Goal: Contribute content

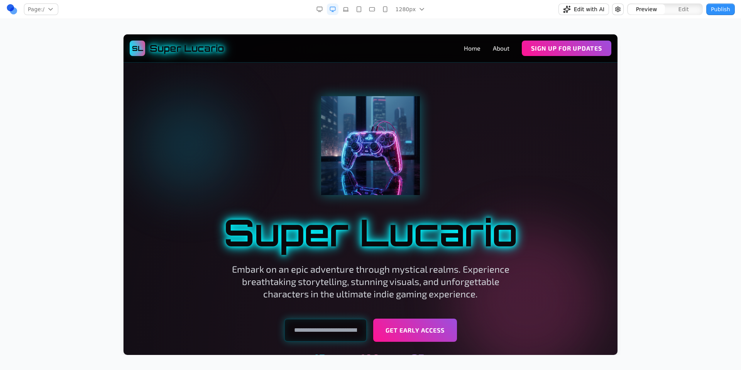
click at [148, 17] on nav "Page: / / /about Manage pages 1280px 1536px 1280px 1024px 768px 480px 375px Edi…" at bounding box center [370, 9] width 741 height 19
click at [361, 11] on icon "button" at bounding box center [359, 9] width 6 height 6
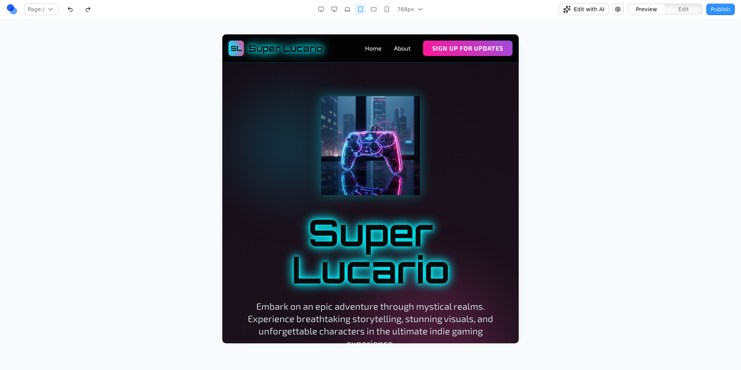
click at [372, 10] on icon "button" at bounding box center [373, 9] width 6 height 6
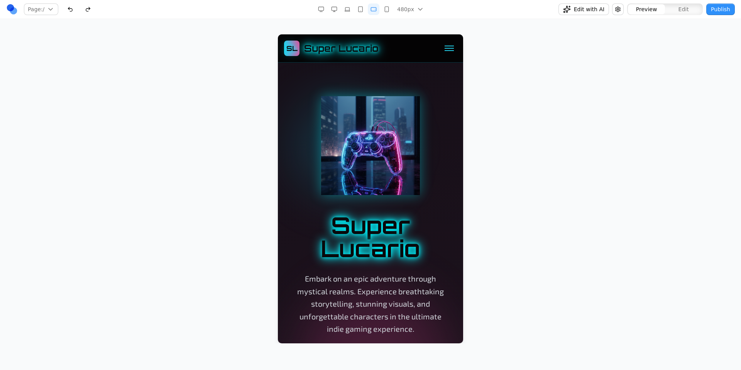
click at [388, 9] on icon "button" at bounding box center [386, 9] width 6 height 6
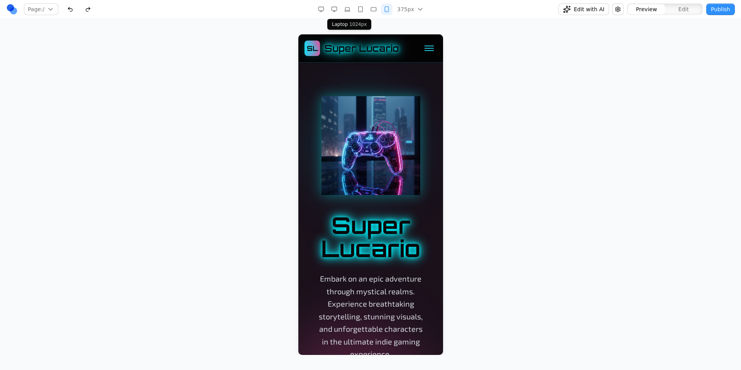
click at [349, 12] on icon "button" at bounding box center [347, 9] width 6 height 6
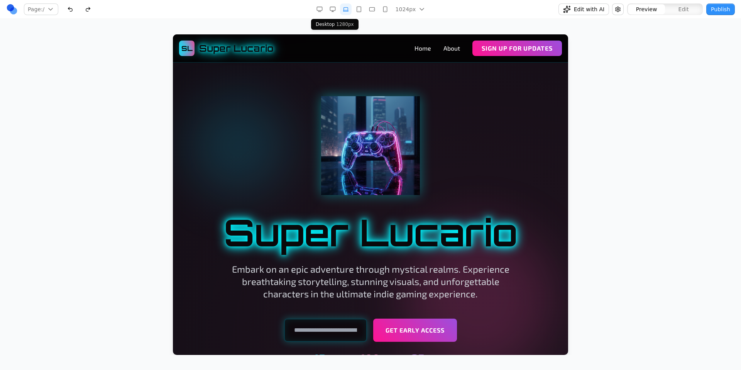
click at [334, 11] on icon "button" at bounding box center [332, 9] width 6 height 6
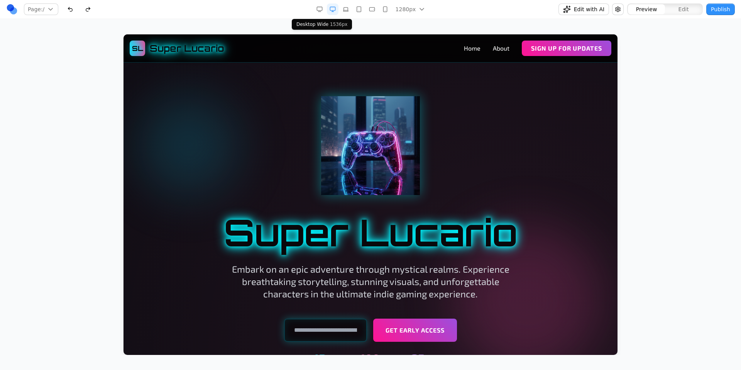
click at [317, 13] on button "button" at bounding box center [320, 9] width 12 height 12
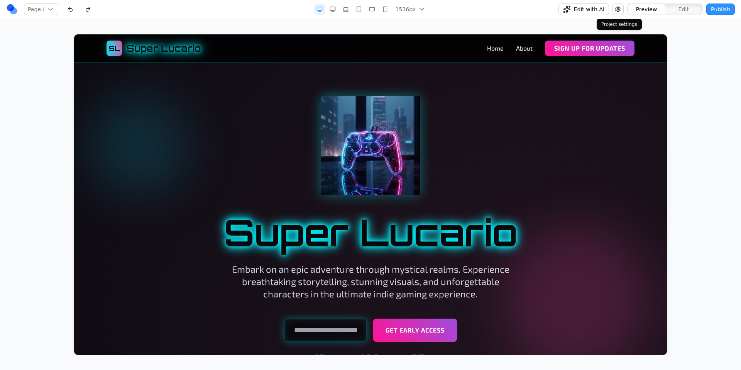
click at [615, 8] on button "button" at bounding box center [618, 9] width 12 height 12
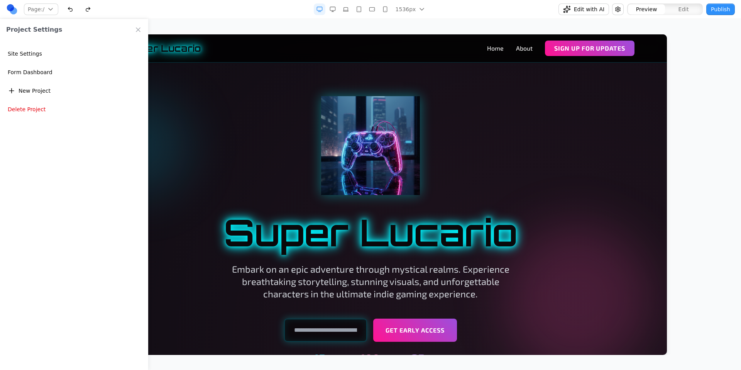
click at [42, 55] on button "Site Settings" at bounding box center [74, 54] width 142 height 14
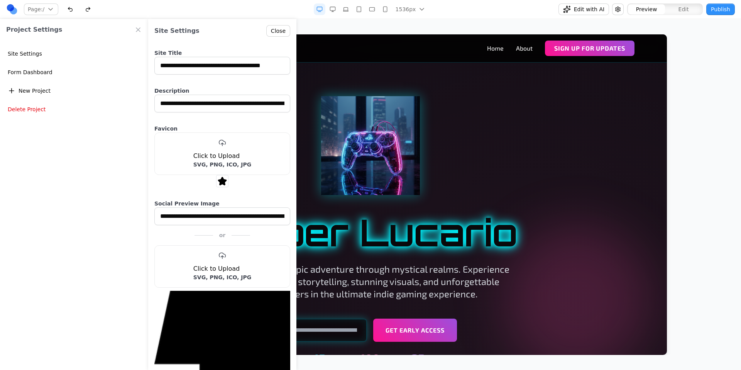
click at [269, 29] on button "Close" at bounding box center [278, 31] width 24 height 12
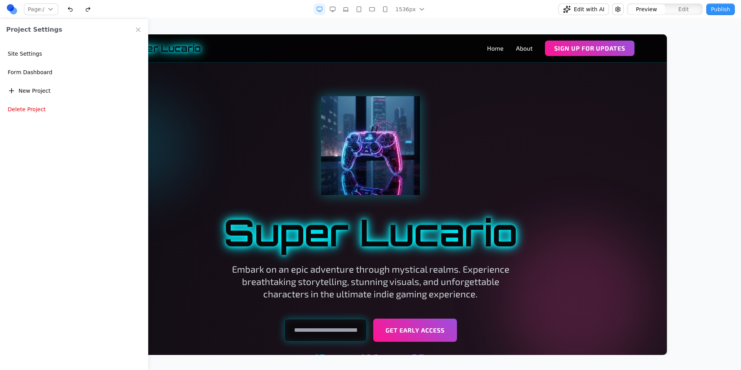
click at [139, 30] on icon "Close Project Settings" at bounding box center [138, 30] width 8 height 8
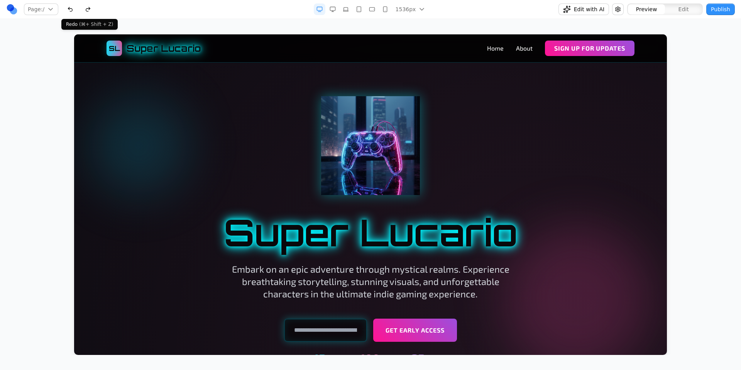
click at [89, 10] on button "button" at bounding box center [88, 9] width 12 height 12
click at [75, 11] on button "button" at bounding box center [70, 9] width 12 height 12
click at [89, 10] on button "button" at bounding box center [88, 9] width 12 height 12
click at [69, 11] on button "button" at bounding box center [70, 9] width 12 height 12
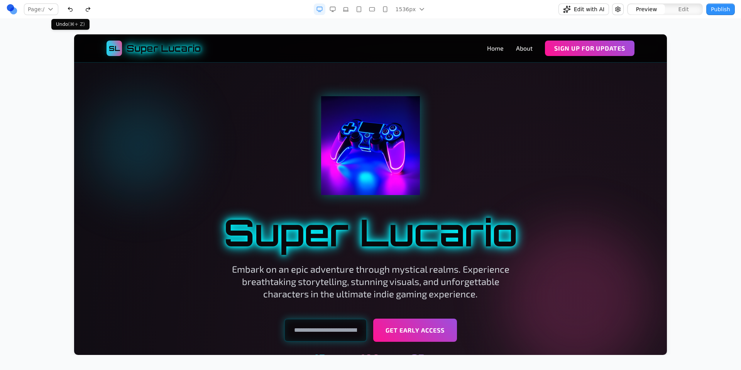
click at [70, 11] on button "button" at bounding box center [70, 9] width 12 height 12
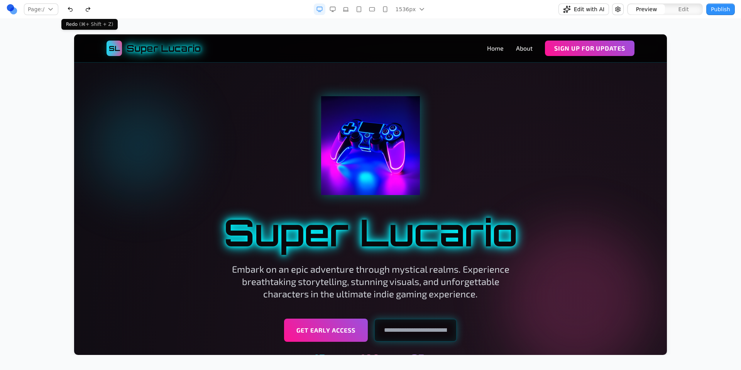
click at [85, 9] on button "button" at bounding box center [88, 9] width 12 height 12
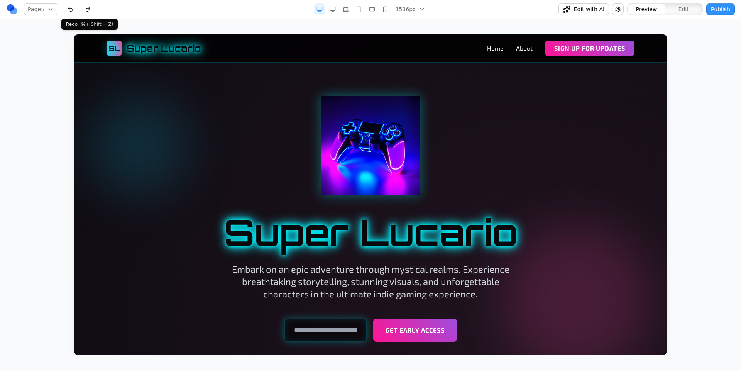
click at [85, 9] on button "button" at bounding box center [88, 9] width 12 height 12
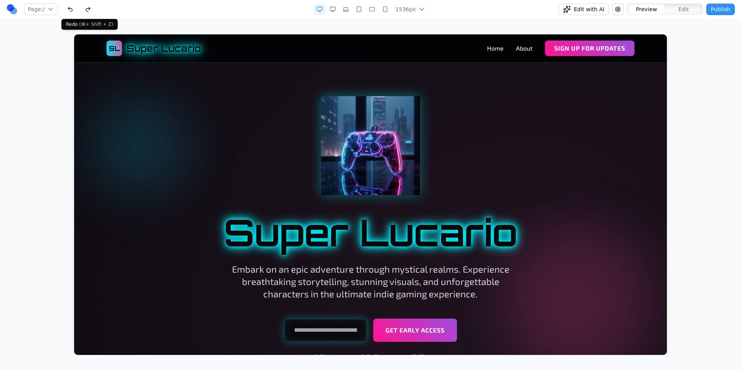
click at [85, 9] on button "button" at bounding box center [88, 9] width 12 height 12
click at [72, 10] on button "button" at bounding box center [70, 9] width 12 height 12
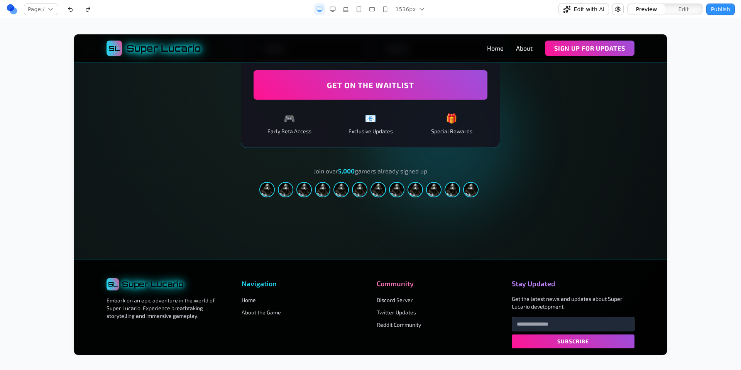
scroll to position [1301, 0]
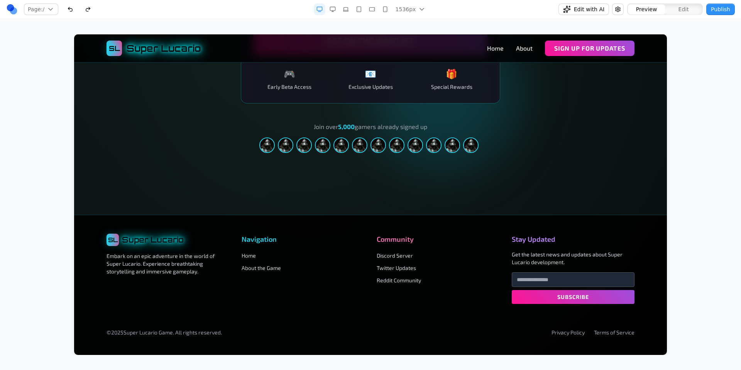
click at [86, 8] on button "button" at bounding box center [88, 9] width 12 height 12
click at [73, 9] on button "button" at bounding box center [70, 9] width 12 height 12
click at [86, 8] on button "button" at bounding box center [88, 9] width 12 height 12
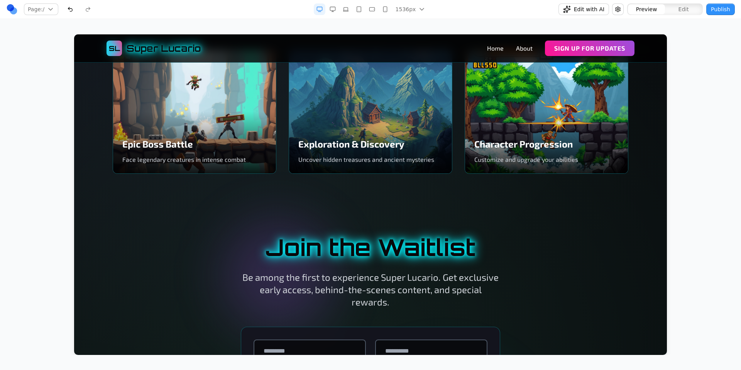
scroll to position [694, 0]
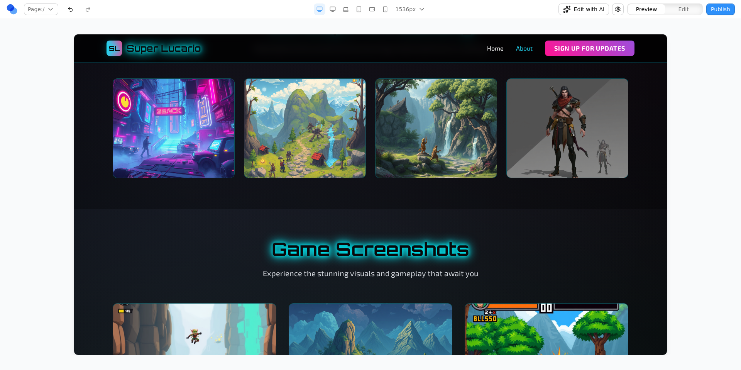
click at [523, 48] on link "About" at bounding box center [524, 48] width 17 height 9
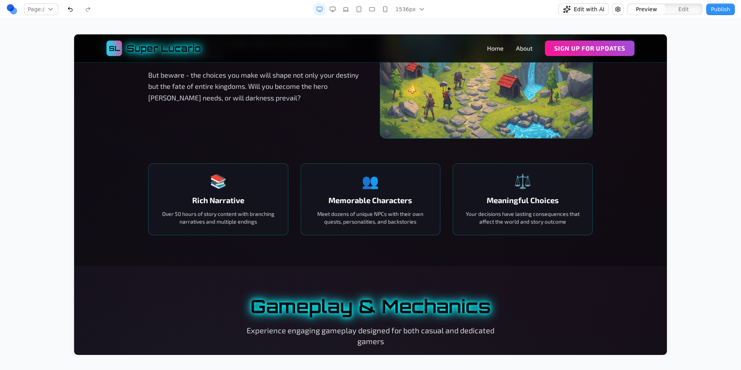
scroll to position [0, 0]
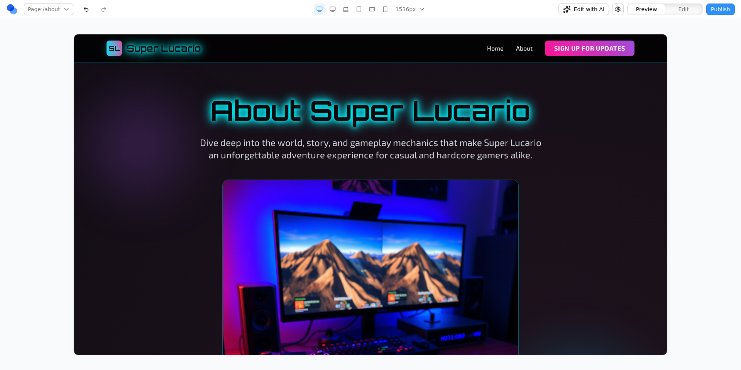
click at [86, 10] on button "button" at bounding box center [86, 9] width 12 height 12
click at [101, 10] on button "button" at bounding box center [104, 9] width 12 height 12
click at [86, 10] on button "button" at bounding box center [86, 9] width 12 height 12
click at [102, 10] on button "button" at bounding box center [104, 9] width 12 height 12
click at [495, 50] on link "Home" at bounding box center [495, 48] width 17 height 9
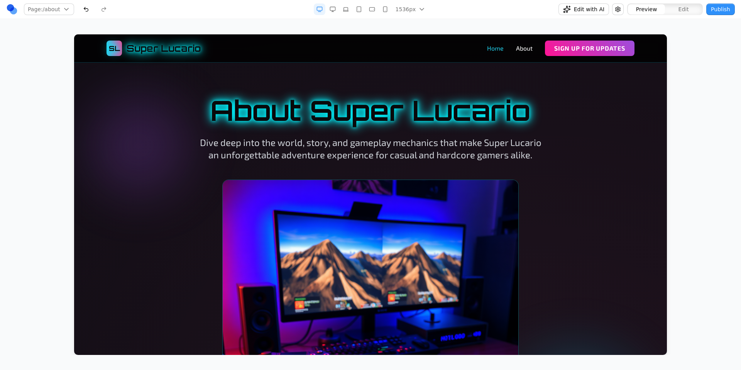
click at [490, 52] on link "Home" at bounding box center [495, 48] width 17 height 9
click at [492, 49] on link "Home" at bounding box center [495, 48] width 17 height 9
click at [520, 50] on link "About" at bounding box center [524, 48] width 17 height 9
click at [490, 50] on link "Home" at bounding box center [495, 48] width 17 height 9
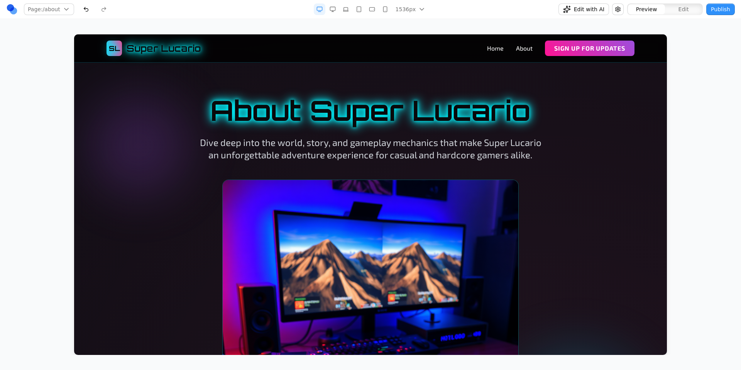
click at [85, 10] on button "button" at bounding box center [86, 9] width 12 height 12
click at [497, 50] on link "Home" at bounding box center [495, 48] width 17 height 9
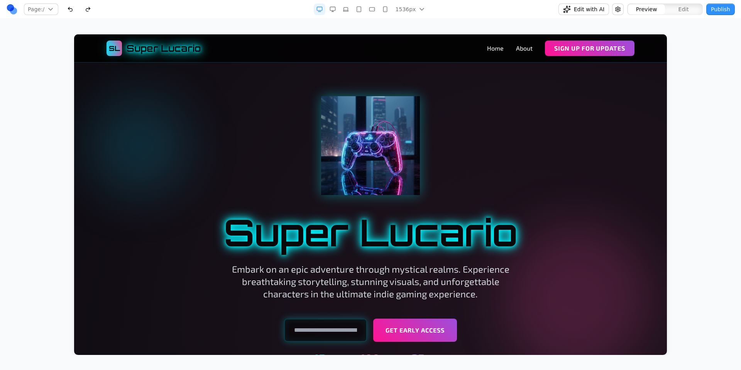
click at [456, 25] on div "Page: / / /about Manage pages 1536px 1536px 1280px 1024px 768px 480px 375px Edi…" at bounding box center [370, 177] width 741 height 355
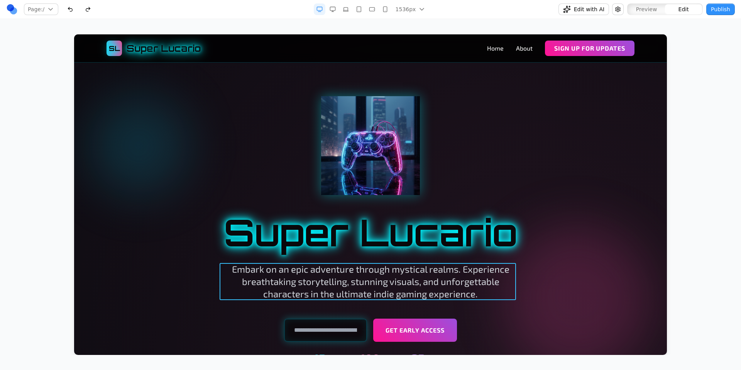
click at [409, 272] on p "Embark on an epic adventure through mystical realms. Experience breathtaking st…" at bounding box center [370, 281] width 296 height 37
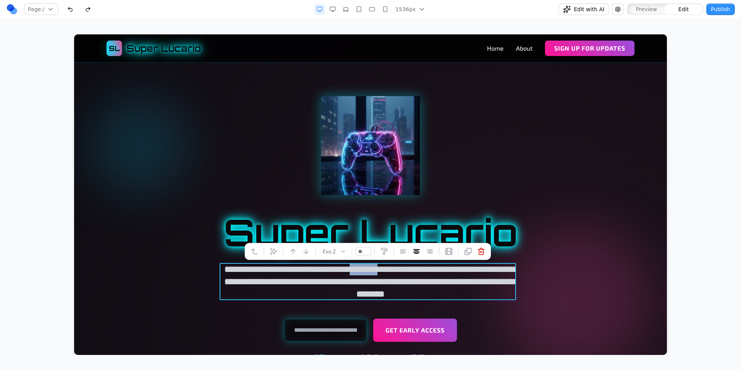
click at [409, 272] on p "**********" at bounding box center [370, 281] width 296 height 37
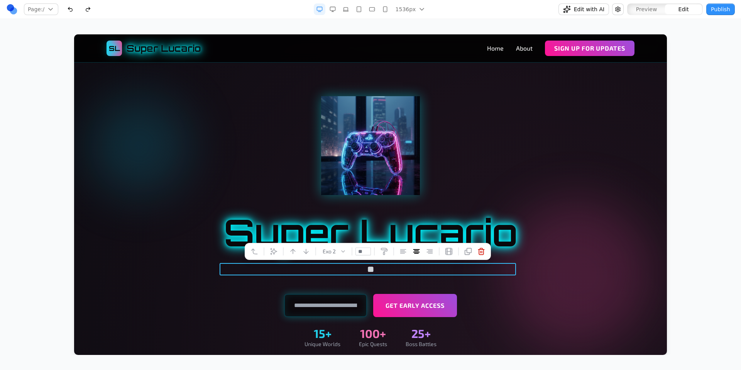
click at [526, 142] on div at bounding box center [370, 145] width 444 height 99
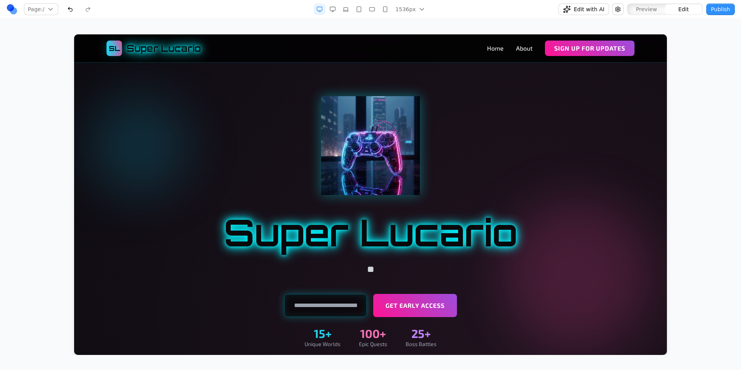
drag, startPoint x: 194, startPoint y: 25, endPoint x: 242, endPoint y: 31, distance: 48.2
click at [194, 25] on div "Page: / / /about Manage pages 1536px 1536px 1280px 1024px 768px 480px 375px Edi…" at bounding box center [370, 177] width 741 height 355
click at [519, 47] on link "About" at bounding box center [524, 48] width 17 height 9
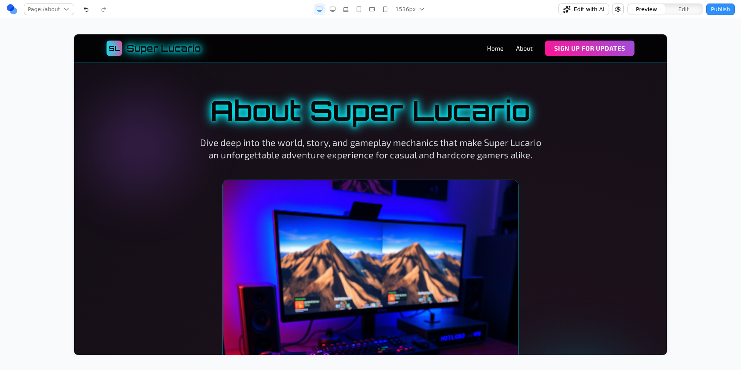
click at [87, 8] on button "button" at bounding box center [86, 9] width 12 height 12
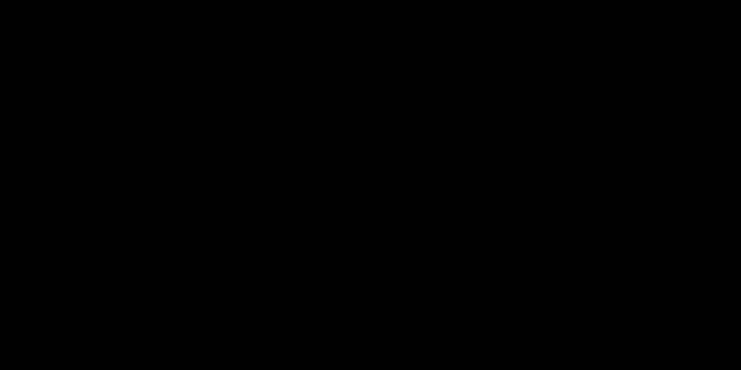
click at [311, 125] on div at bounding box center [370, 185] width 741 height 370
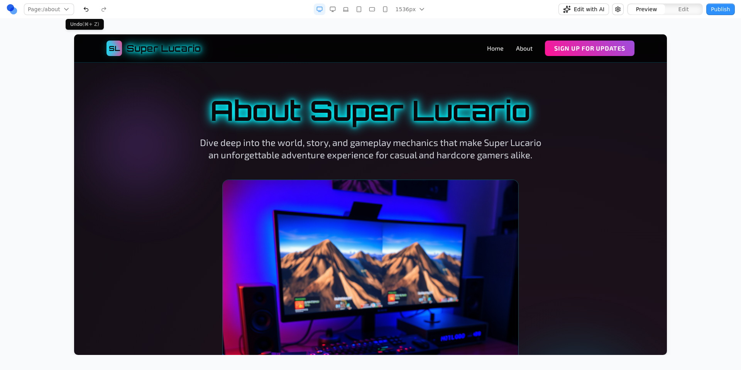
click at [85, 11] on button "button" at bounding box center [86, 9] width 12 height 12
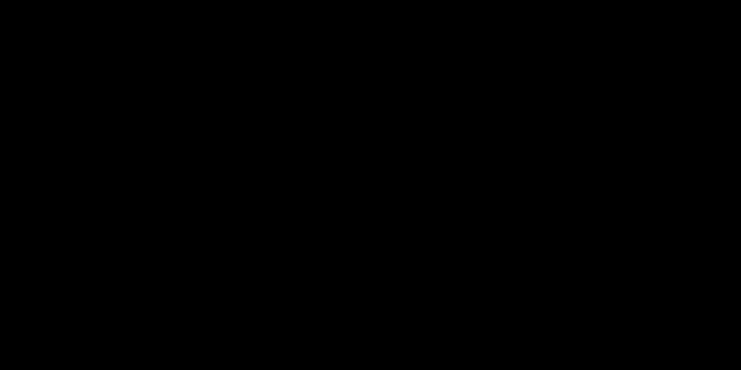
click at [559, 150] on div at bounding box center [370, 185] width 741 height 370
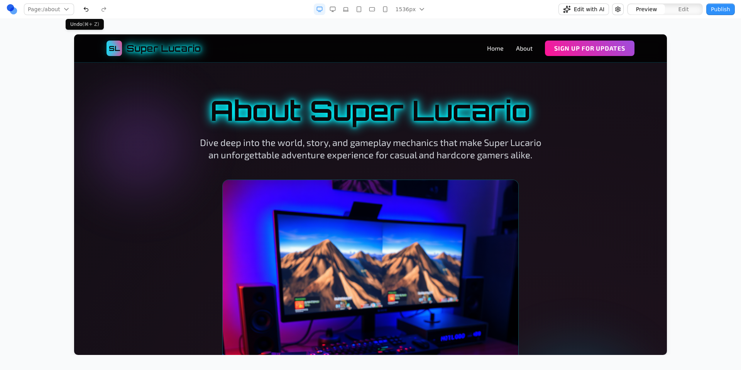
click at [88, 8] on button "button" at bounding box center [86, 9] width 12 height 12
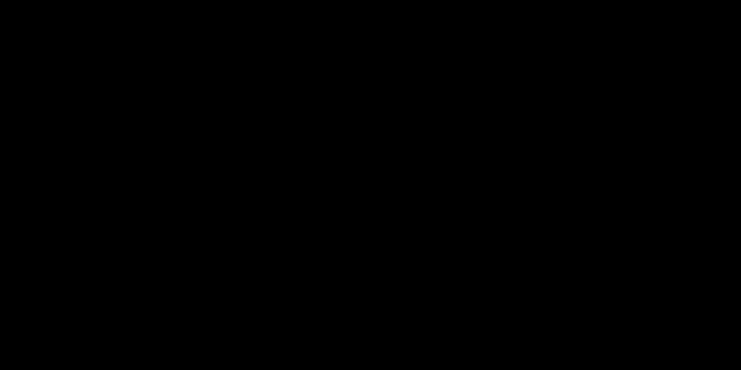
click at [487, 197] on div at bounding box center [370, 185] width 741 height 370
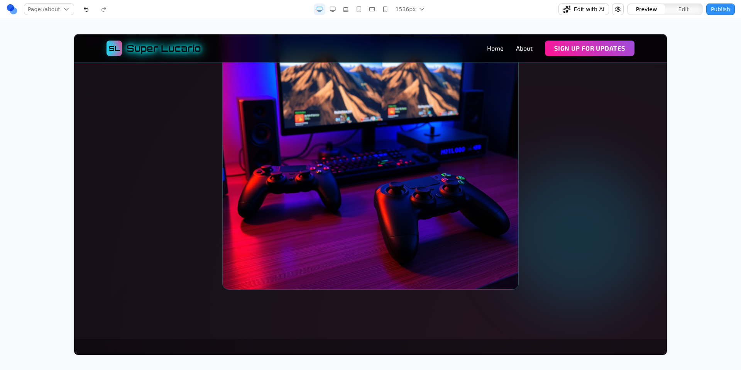
scroll to position [187, 0]
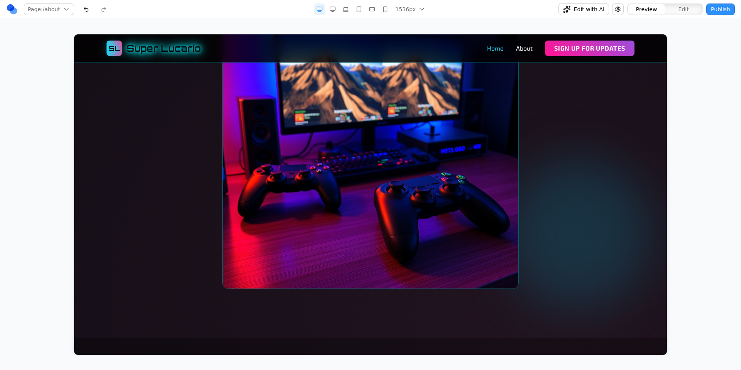
click at [497, 52] on link "Home" at bounding box center [495, 48] width 17 height 9
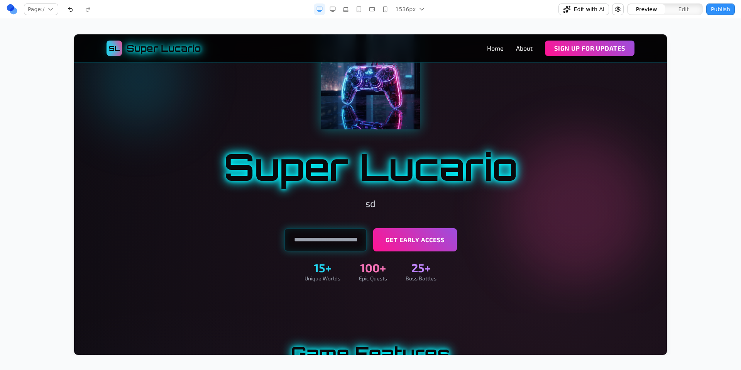
scroll to position [67, 0]
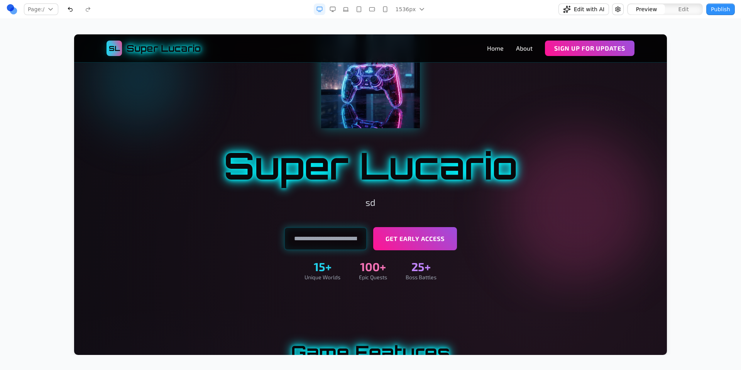
click at [112, 20] on div "Page: / / /about Manage pages 1536px 1536px 1280px 1024px 768px 480px 375px Edi…" at bounding box center [370, 177] width 741 height 355
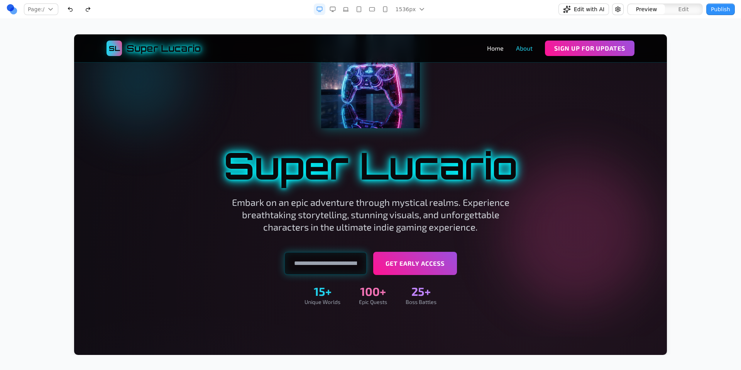
click at [525, 49] on link "About" at bounding box center [524, 48] width 17 height 9
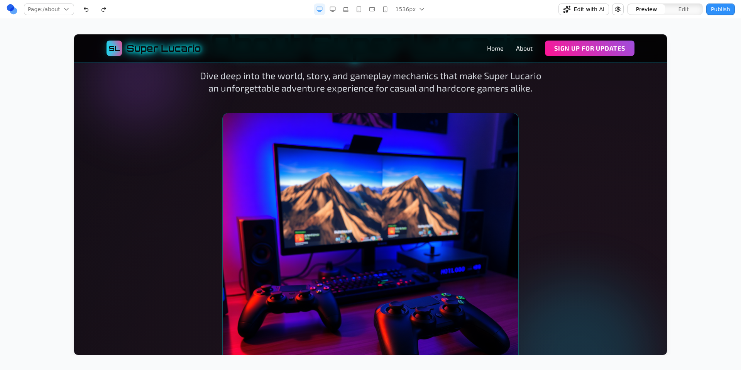
scroll to position [0, 0]
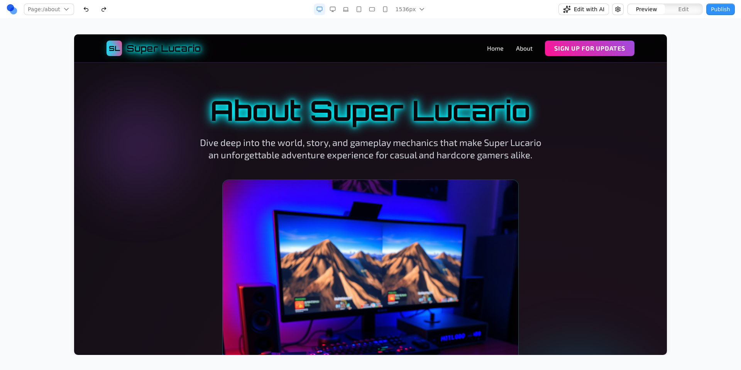
click at [514, 28] on div "Page: /about / /about Manage pages 1536px 1536px 1280px 1024px 768px 480px 375p…" at bounding box center [370, 177] width 741 height 355
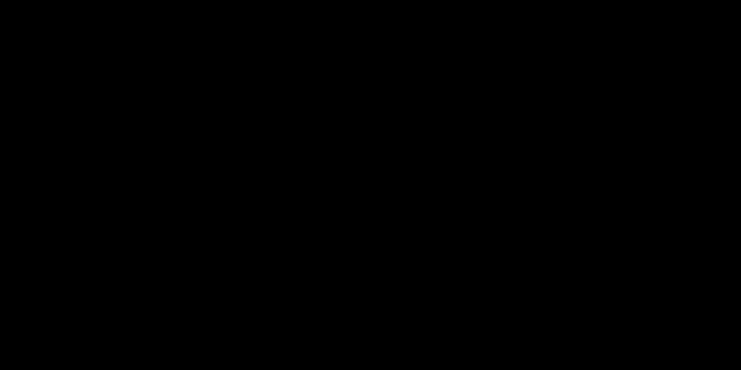
click at [510, 50] on div at bounding box center [370, 185] width 741 height 370
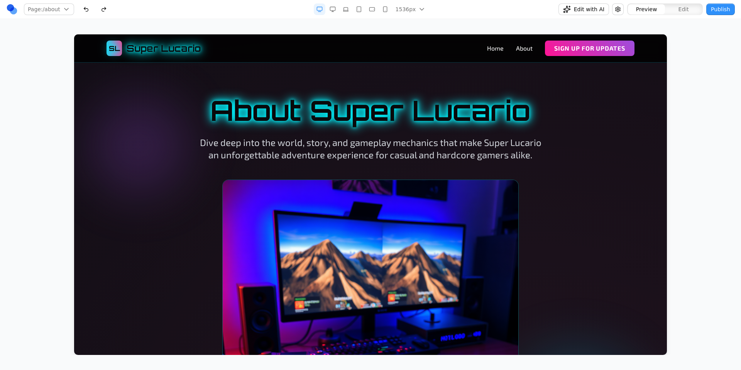
click at [439, 23] on div "Page: /about / /about Manage pages 1536px 1536px 1280px 1024px 768px 480px 375p…" at bounding box center [370, 177] width 741 height 355
click at [497, 49] on link "Home" at bounding box center [495, 48] width 17 height 9
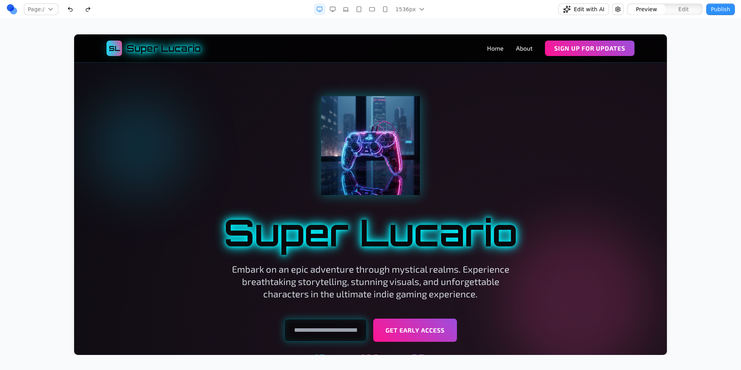
click at [479, 21] on div "Page: / / /about Manage pages 1536px 1536px 1280px 1024px 768px 480px 375px Edi…" at bounding box center [370, 177] width 741 height 355
click at [697, 38] on div at bounding box center [370, 194] width 710 height 320
click at [721, 7] on button "Publish" at bounding box center [720, 9] width 29 height 12
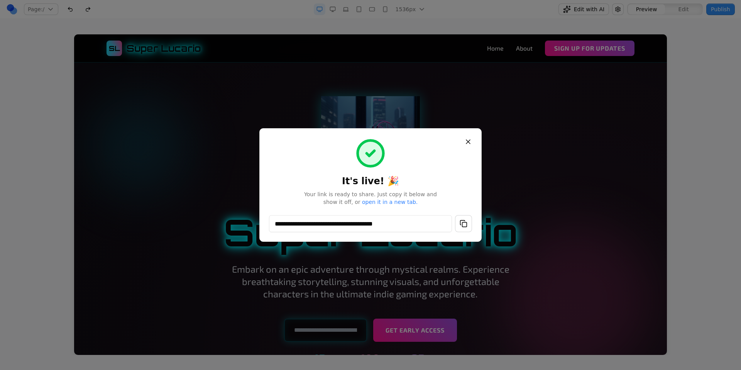
click at [463, 224] on button "button" at bounding box center [463, 223] width 17 height 17
click at [465, 225] on button "button" at bounding box center [463, 223] width 17 height 17
click at [472, 139] on button "Close" at bounding box center [468, 142] width 14 height 14
